Goal: Navigation & Orientation: Go to known website

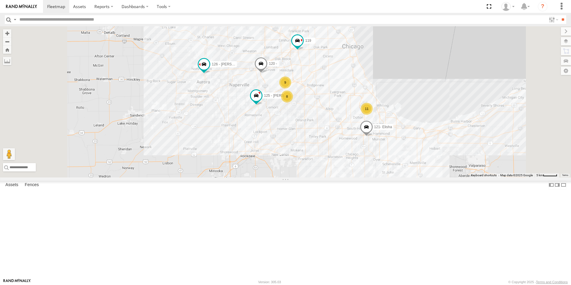
click at [31, 7] on img at bounding box center [21, 6] width 31 height 4
